Goal: Task Accomplishment & Management: Use online tool/utility

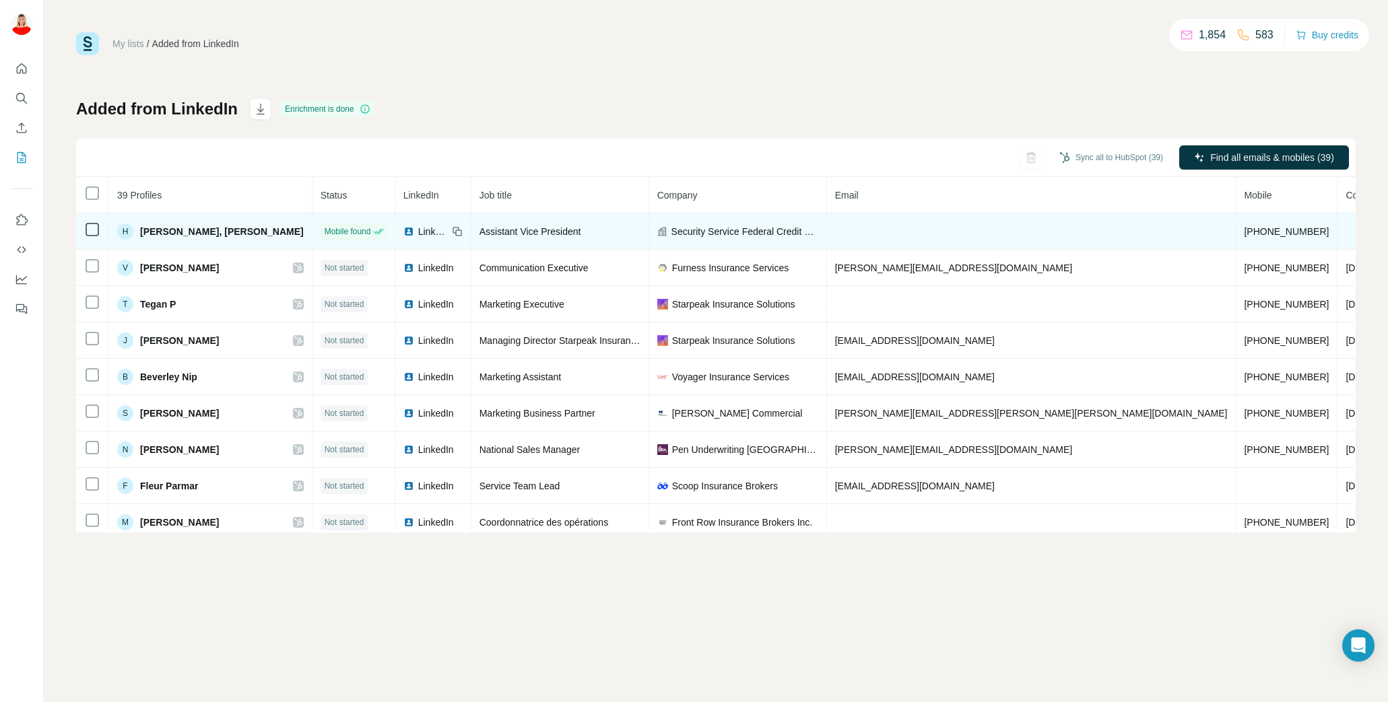
click at [162, 231] on span "[PERSON_NAME], [PERSON_NAME]" at bounding box center [222, 231] width 164 height 13
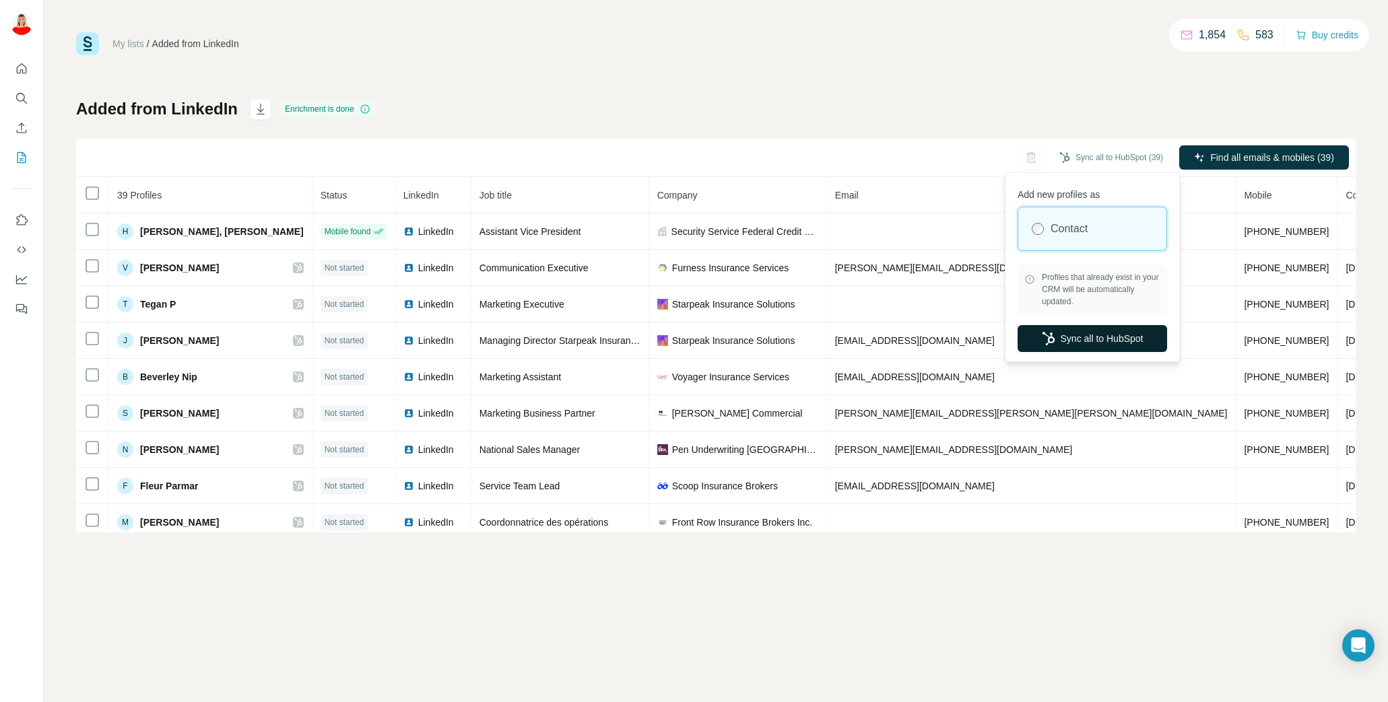
click at [1110, 344] on button "Sync all to HubSpot" at bounding box center [1091, 338] width 149 height 27
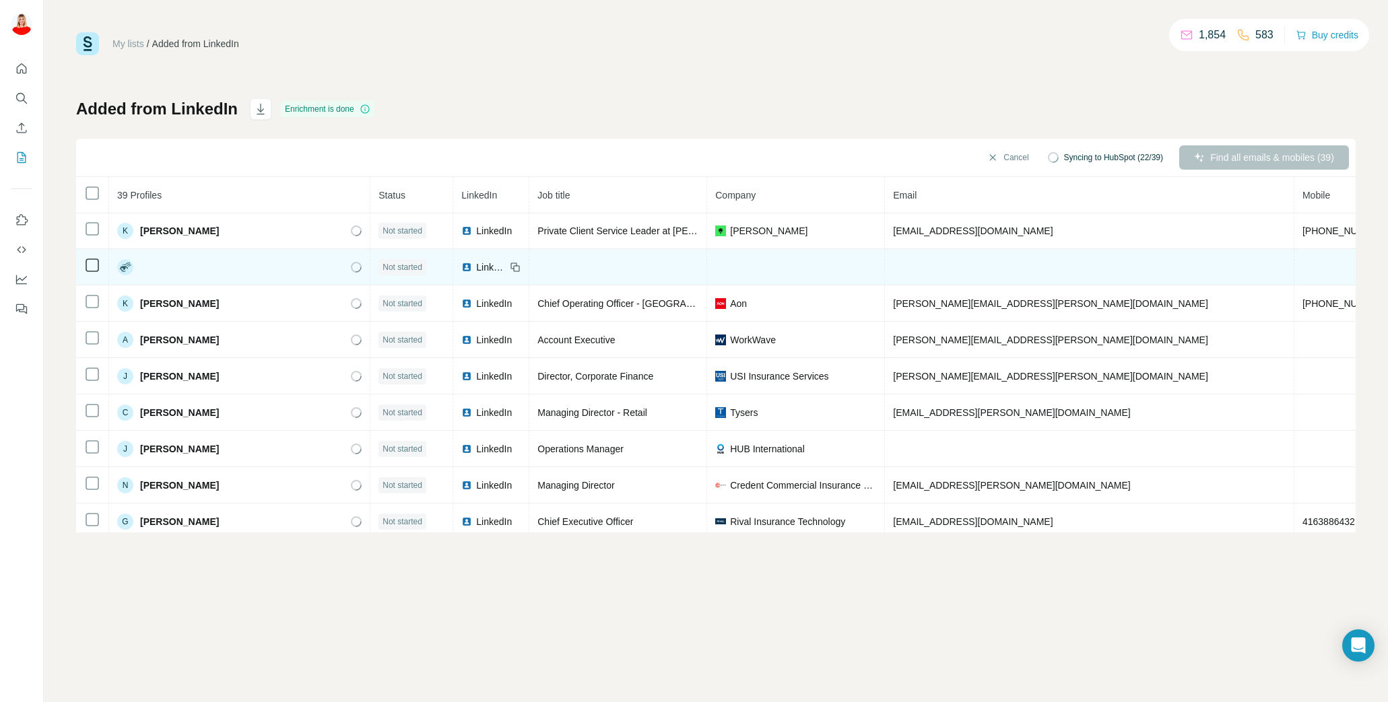
scroll to position [1099, 0]
